Goal: Entertainment & Leisure: Consume media (video, audio)

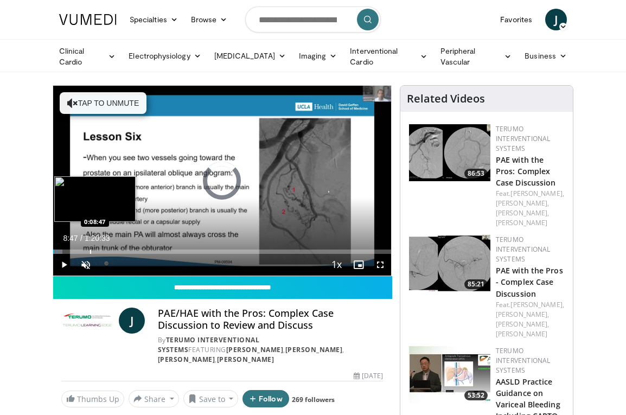
click at [90, 245] on div "Loaded : 2.69% 0:00:03 0:08:47" at bounding box center [222, 249] width 338 height 10
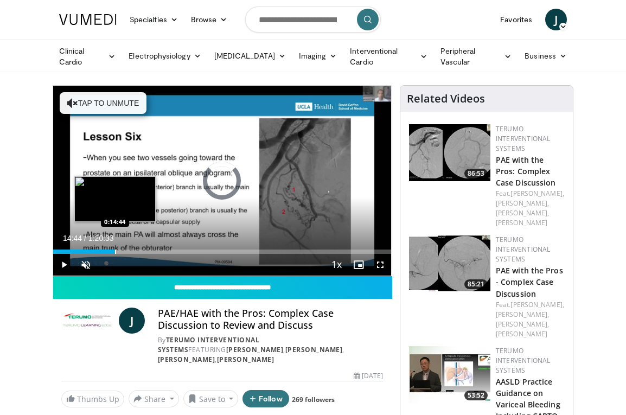
click at [115, 250] on div "Progress Bar" at bounding box center [115, 252] width 1 height 4
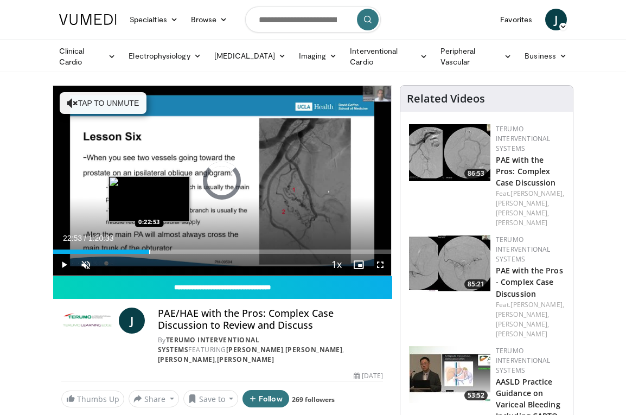
click at [149, 252] on div "Progress Bar" at bounding box center [149, 252] width 1 height 4
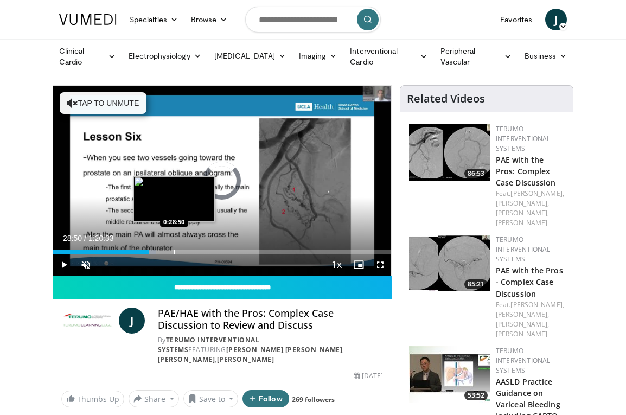
click at [174, 253] on div "Progress Bar" at bounding box center [174, 252] width 1 height 4
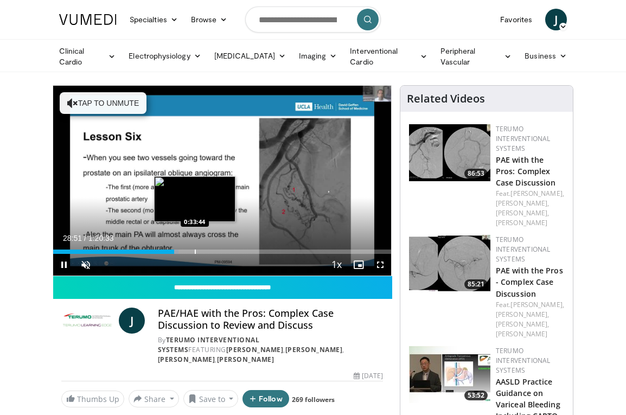
click at [195, 250] on div "Progress Bar" at bounding box center [195, 252] width 1 height 4
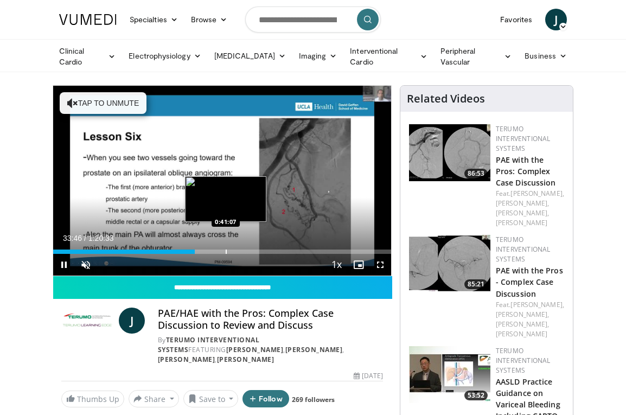
click at [226, 249] on div "Loaded : 42.07% 0:33:46 0:41:07" at bounding box center [222, 249] width 338 height 10
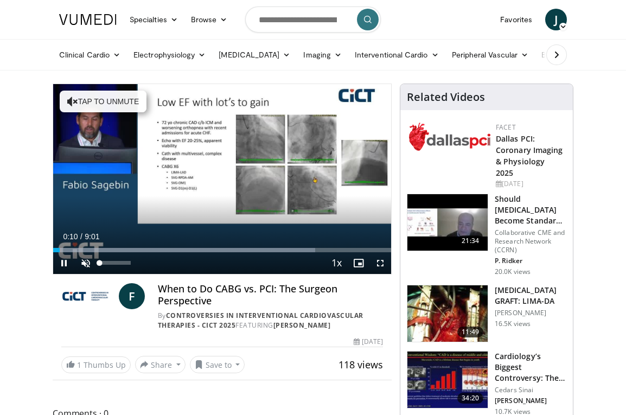
click at [85, 263] on span "Video Player" at bounding box center [86, 263] width 22 height 22
click at [381, 264] on span "Video Player" at bounding box center [381, 263] width 22 height 22
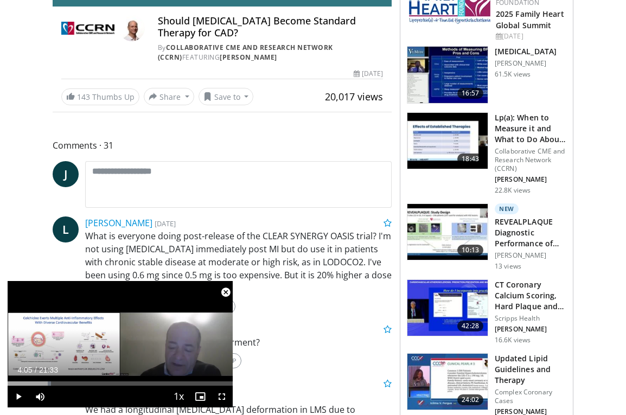
scroll to position [292, 0]
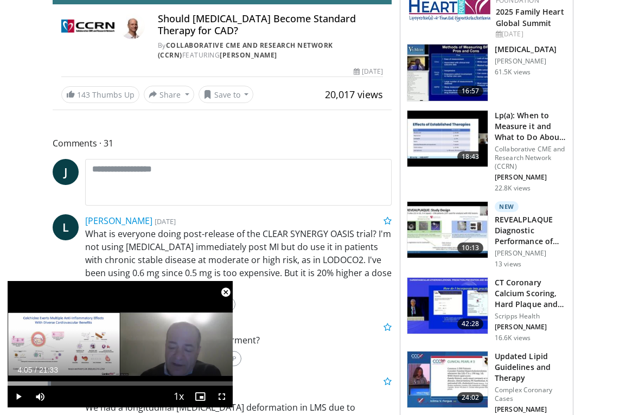
click at [227, 292] on span "Video Player" at bounding box center [226, 293] width 22 height 22
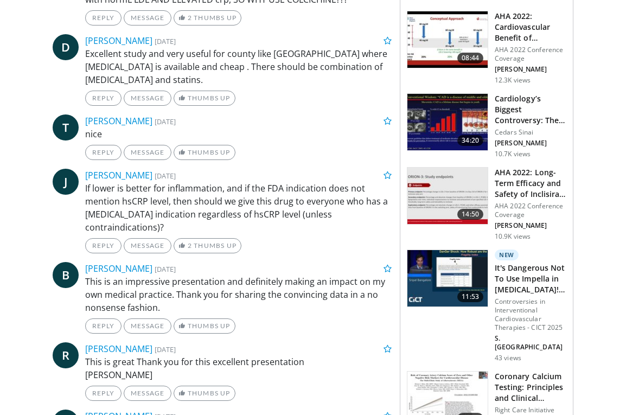
scroll to position [1037, 0]
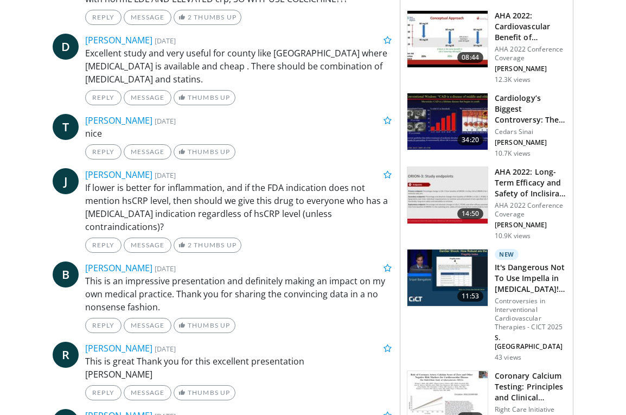
click at [432, 267] on img at bounding box center [448, 278] width 80 height 56
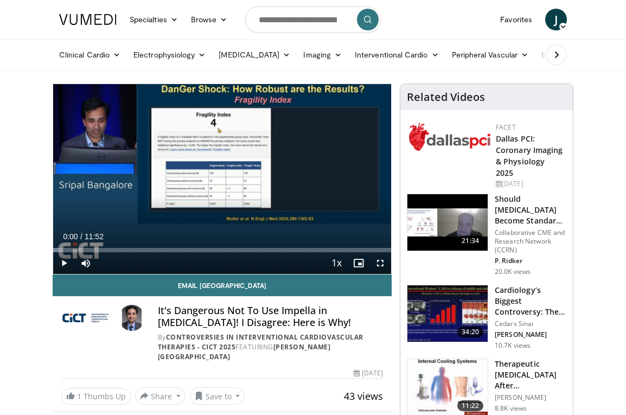
click at [383, 264] on span "Video Player" at bounding box center [381, 263] width 22 height 22
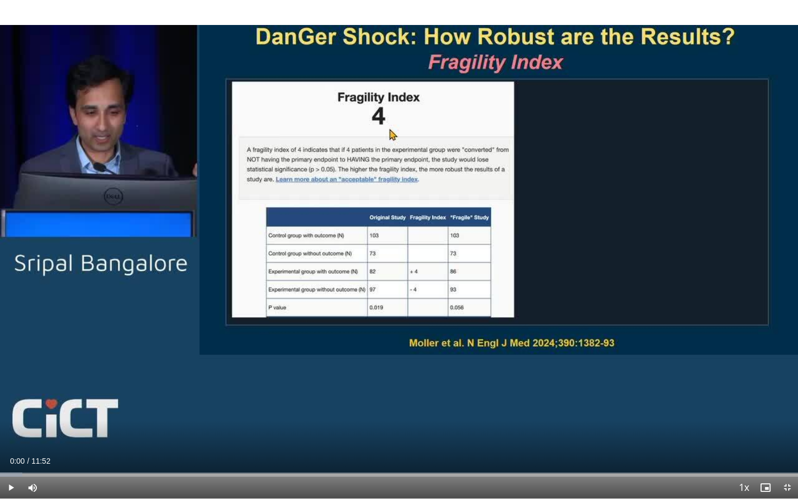
click at [11, 415] on span "Video Player" at bounding box center [11, 488] width 22 height 22
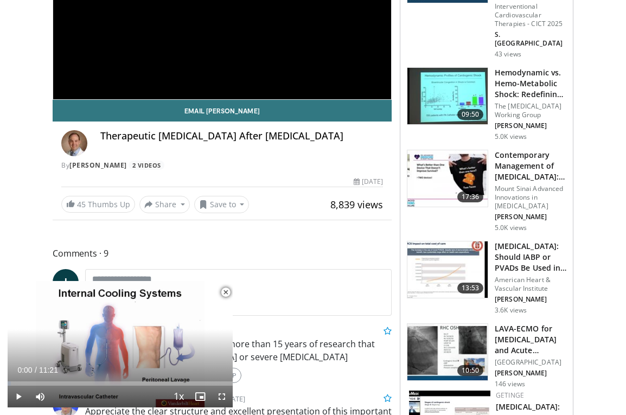
scroll to position [176, 0]
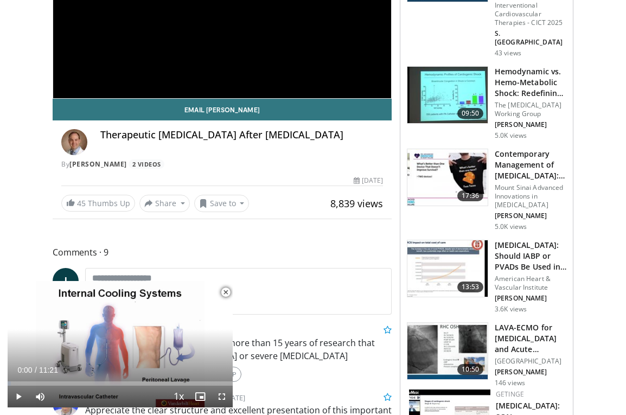
click at [226, 290] on span "Video Player" at bounding box center [226, 293] width 22 height 22
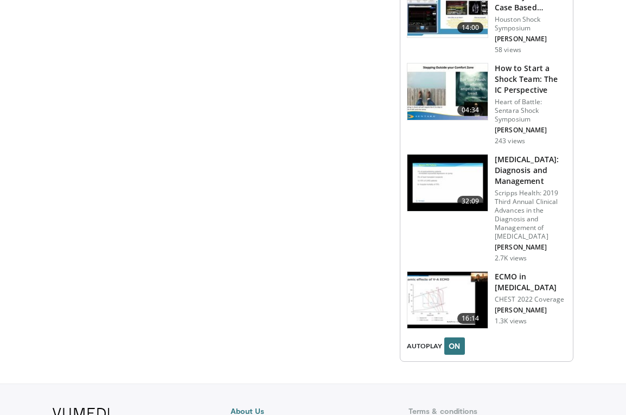
scroll to position [1570, 0]
